Goal: Information Seeking & Learning: Learn about a topic

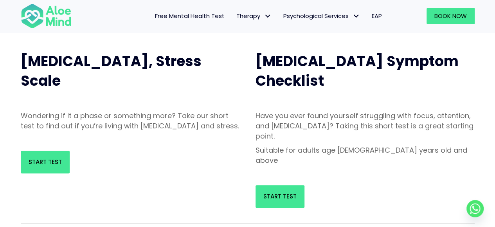
scroll to position [79, 0]
click at [274, 192] on span "Start Test" at bounding box center [280, 196] width 33 height 8
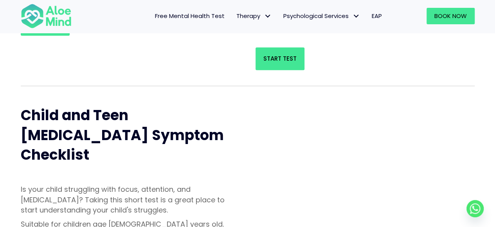
scroll to position [219, 0]
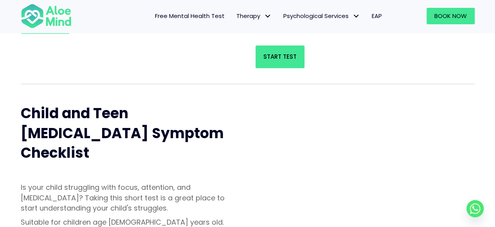
click at [172, 175] on div "Is your child struggling with focus, attention, and impulsivity? Taking this sh…" at bounding box center [130, 207] width 235 height 64
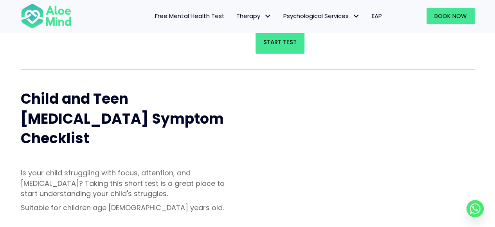
scroll to position [233, 0]
click at [268, 141] on div "Child and Teen ADHD Symptom Checklist Is your child struggling with focus, atte…" at bounding box center [248, 171] width 470 height 186
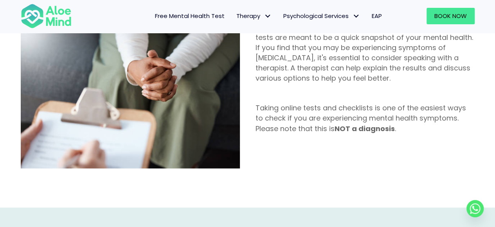
scroll to position [527, 0]
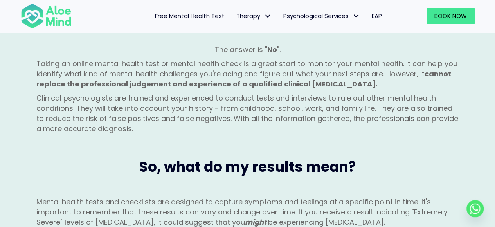
click at [273, 197] on p "Mental health tests and checklists are designed to capture symptoms and feeling…" at bounding box center [247, 212] width 423 height 31
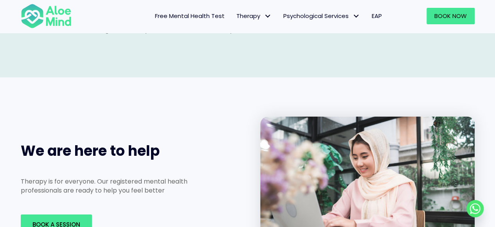
scroll to position [1112, 0]
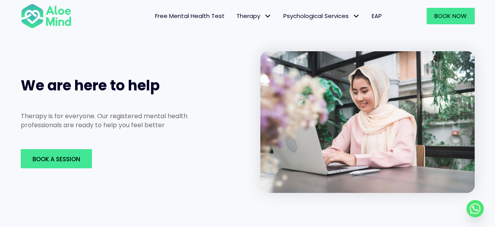
click at [219, 163] on div "We are here to help Therapy is for everyone. Our registered mental health profe…" at bounding box center [247, 122] width 495 height 220
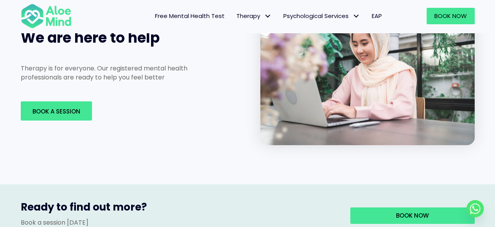
scroll to position [1225, 0]
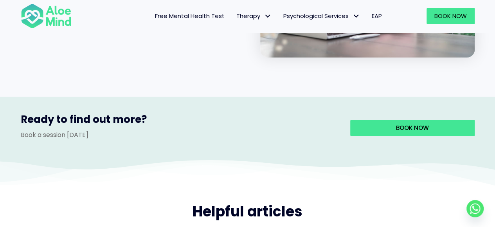
click at [219, 202] on span "Helpful articles" at bounding box center [248, 212] width 110 height 20
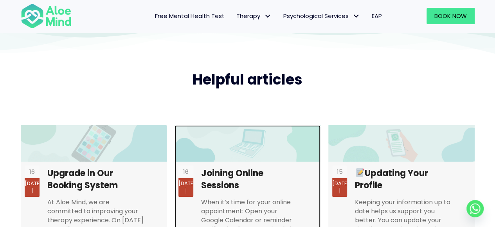
scroll to position [1445, 0]
click at [219, 163] on link at bounding box center [248, 189] width 146 height 128
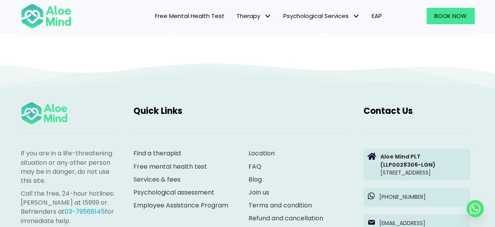
scroll to position [1663, 0]
click at [151, 200] on div "Find a therapist Free mental health test Services & fees Psychological assessme…" at bounding box center [241, 194] width 230 height 107
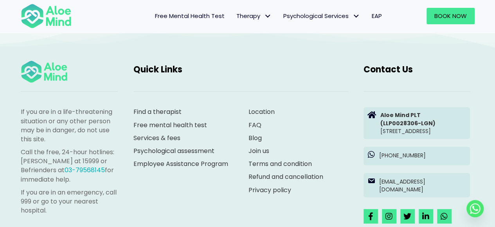
scroll to position [1705, 0]
click at [164, 133] on link "Services & fees" at bounding box center [157, 137] width 47 height 9
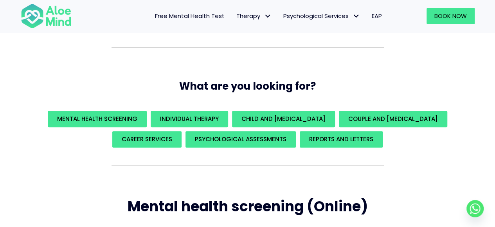
scroll to position [81, 0]
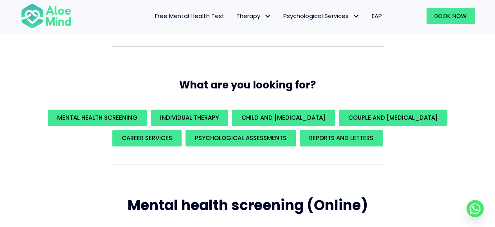
click at [52, 101] on div "Mental Health Screening Individual Therapy Child and [MEDICAL_DATA] Couple and …" at bounding box center [248, 128] width 470 height 56
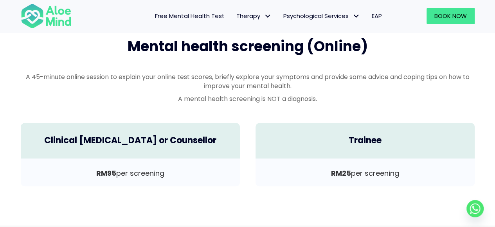
scroll to position [243, 0]
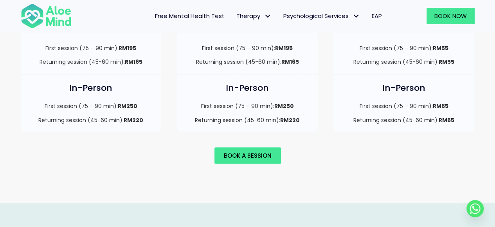
scroll to position [668, 0]
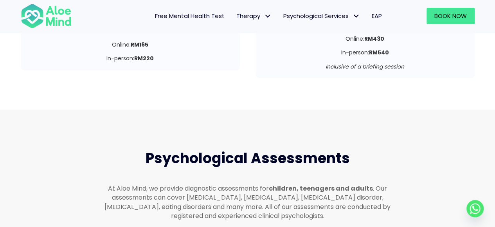
scroll to position [1607, 0]
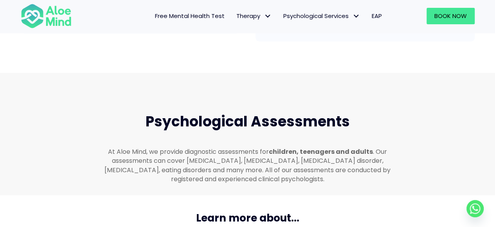
click at [30, 203] on div "Learn more about..." at bounding box center [248, 216] width 470 height 26
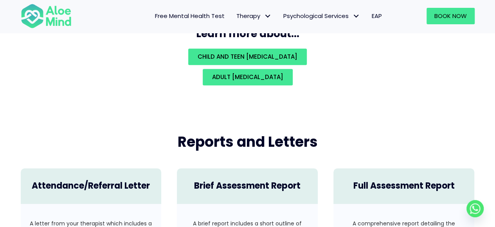
scroll to position [1818, 0]
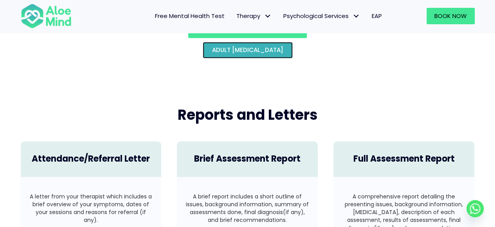
click at [212, 46] on span "Adult [MEDICAL_DATA]" at bounding box center [247, 50] width 71 height 8
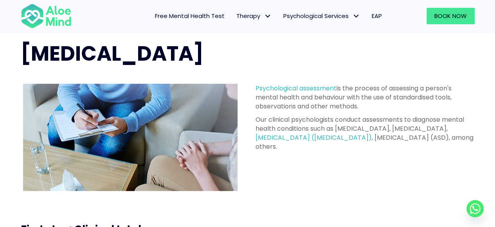
scroll to position [24, 0]
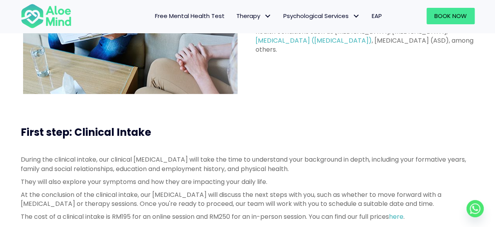
click at [300, 181] on p "They will also explore your symptoms and how they are impacting your daily life." at bounding box center [248, 181] width 454 height 9
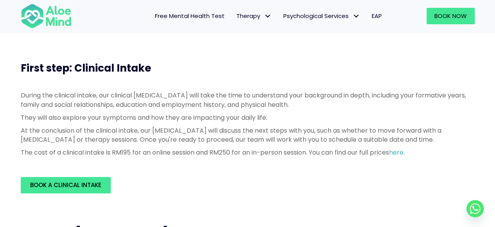
scroll to position [181, 0]
click at [300, 181] on div "Book a Clinical Intake" at bounding box center [248, 185] width 454 height 16
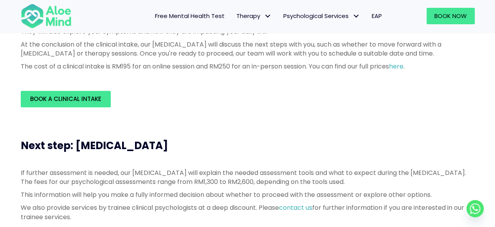
click at [300, 181] on p "If further assessment is needed, our [MEDICAL_DATA] will explain the needed ass…" at bounding box center [248, 177] width 454 height 18
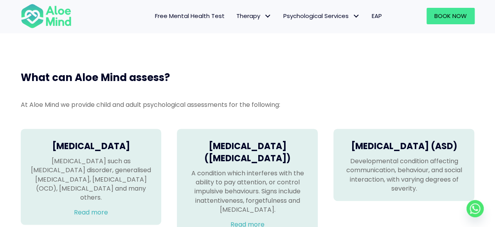
scroll to position [479, 0]
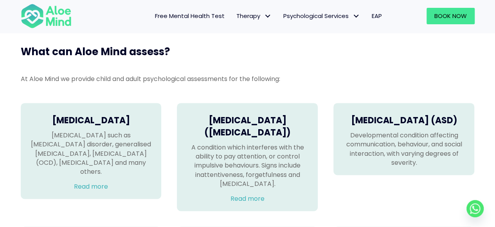
click at [327, 200] on div "[MEDICAL_DATA] [MEDICAL_DATA] such as [MEDICAL_DATA] disorder, generalised [MED…" at bounding box center [248, 157] width 470 height 124
click at [327, 200] on div "Mood Disorders Mood disorders such as depression disorder, generalised anxiety …" at bounding box center [248, 157] width 470 height 124
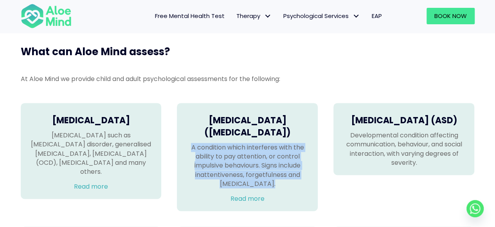
click at [327, 200] on div "Mood Disorders Mood disorders such as depression disorder, generalised anxiety …" at bounding box center [248, 157] width 470 height 124
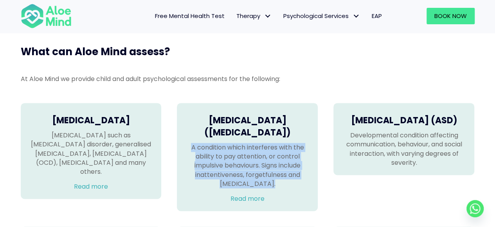
click at [327, 200] on div "Mood Disorders Mood disorders such as depression disorder, generalised anxiety …" at bounding box center [248, 157] width 470 height 124
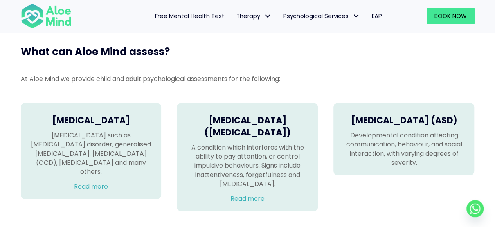
click at [339, 206] on div "Mood Disorders Mood disorders such as depression disorder, generalised anxiety …" at bounding box center [248, 157] width 470 height 124
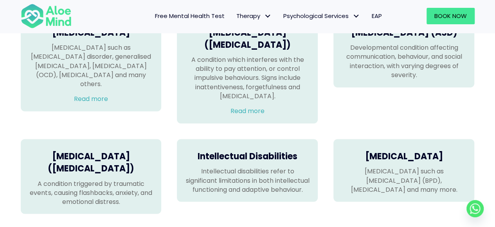
scroll to position [568, 0]
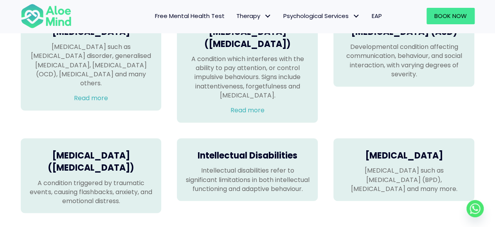
click at [339, 201] on div "Personality Disorders Personality disorders such as Borderline Personality Diso…" at bounding box center [404, 169] width 141 height 63
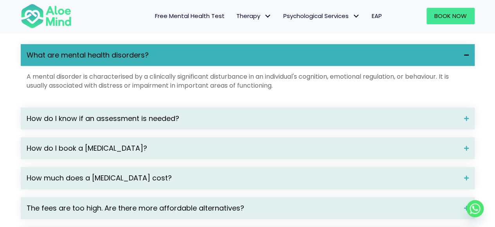
scroll to position [1043, 0]
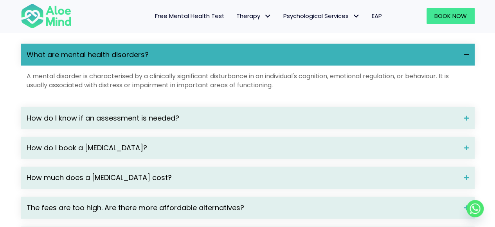
click at [293, 123] on span "How do I know if an assessment is needed?" at bounding box center [243, 118] width 432 height 10
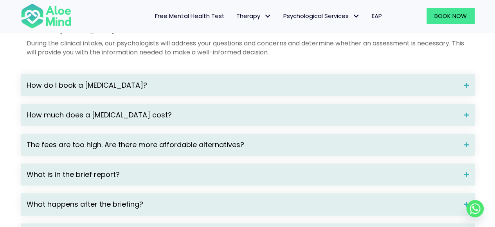
scroll to position [1163, 0]
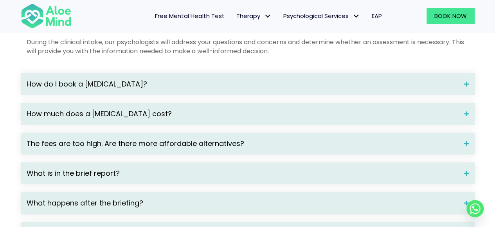
click at [293, 125] on div "How much does a psychological assessment cost?" at bounding box center [248, 114] width 454 height 22
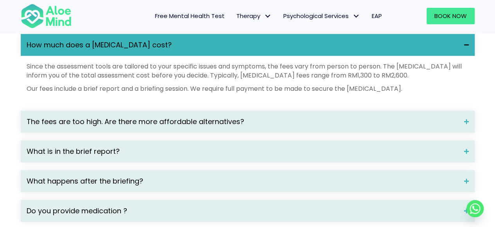
scroll to position [1233, 0]
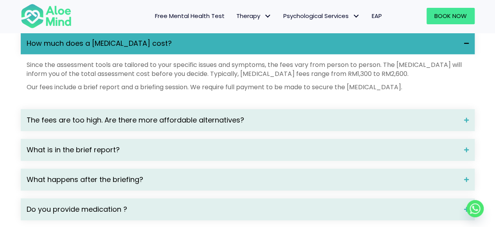
click at [293, 125] on span "The fees are too high. Are there more affordable alternatives?" at bounding box center [243, 120] width 432 height 10
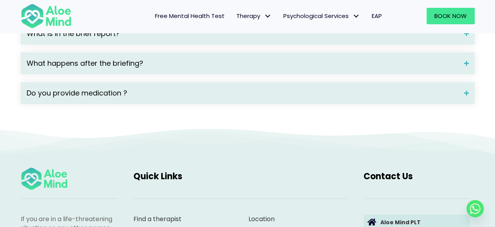
scroll to position [1419, 0]
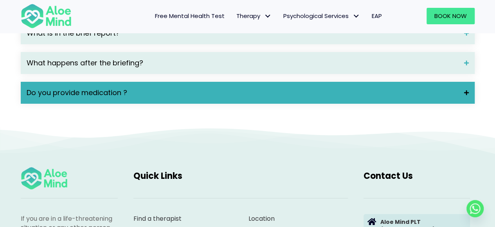
click at [287, 98] on span "Do you provide medication ?" at bounding box center [243, 93] width 432 height 10
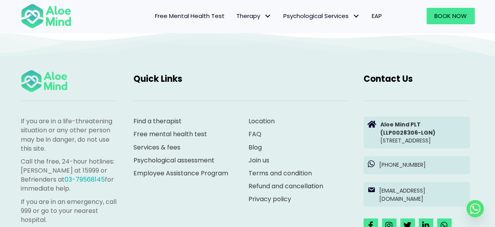
scroll to position [1556, 0]
